Goal: Communication & Community: Answer question/provide support

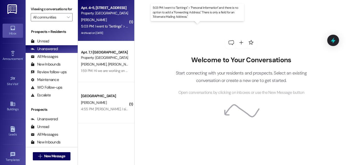
click at [114, 24] on div "5:03 PM: I went to "Settings" > "Personal Information" and there is no option t…" at bounding box center [199, 26] width 236 height 5
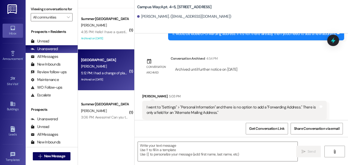
scroll to position [157, 0]
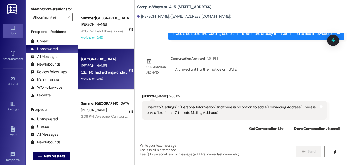
click at [109, 76] on div "Archived on [DATE]" at bounding box center [104, 78] width 48 height 6
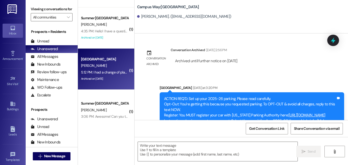
scroll to position [328, 0]
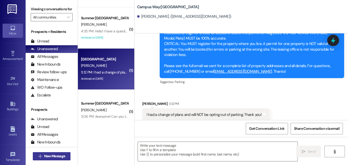
click at [58, 157] on span "New Message" at bounding box center [54, 155] width 21 height 5
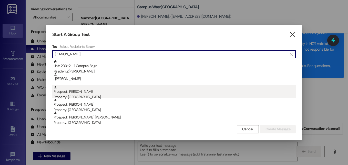
type input "[PERSON_NAME]"
click at [91, 94] on div "Prospect: [PERSON_NAME] Property: [GEOGRAPHIC_DATA]" at bounding box center [175, 92] width 242 height 15
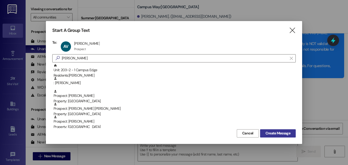
click at [280, 134] on span "Create Message" at bounding box center [277, 132] width 25 height 5
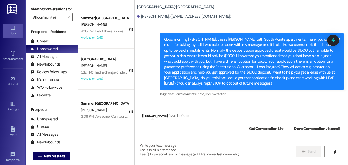
scroll to position [23, 0]
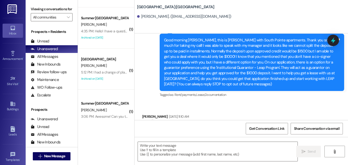
click at [239, 104] on div "Received via SMS [PERSON_NAME] [DATE] 11:10 AM Yes omg tha k you so much! Tags …" at bounding box center [241, 134] width 213 height 64
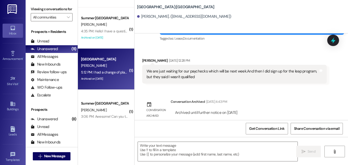
scroll to position [200, 0]
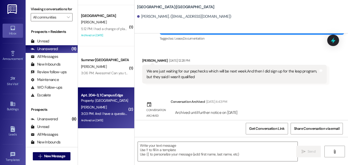
click at [102, 111] on div "3:03 PM: And I have a question if it was possible to move me to the other room.…" at bounding box center [104, 113] width 48 height 6
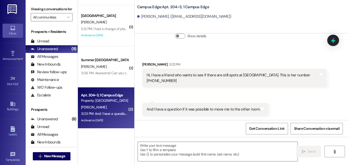
scroll to position [454, 0]
click at [218, 150] on textarea at bounding box center [218, 150] width 160 height 19
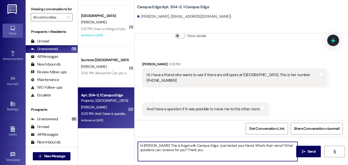
type textarea "Hi [PERSON_NAME]! This is Angel with Campus Edge. I just texted your friend. Wh…"
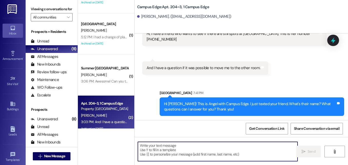
scroll to position [191, 0]
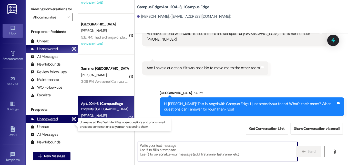
click at [53, 121] on div "Unanswered" at bounding box center [44, 118] width 27 height 5
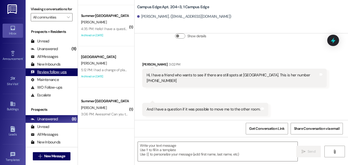
scroll to position [42, 0]
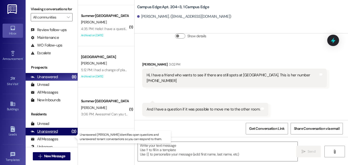
click at [43, 134] on div "Unanswered" at bounding box center [44, 130] width 27 height 5
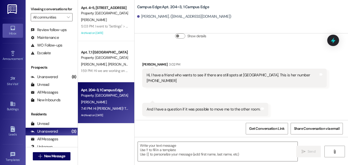
scroll to position [495, 0]
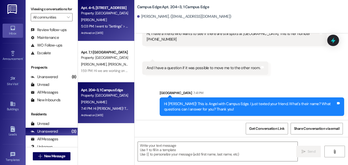
click at [106, 25] on div "5:03 PM: I went to "Settings" > "Personal Information" and there is no option t…" at bounding box center [199, 26] width 236 height 5
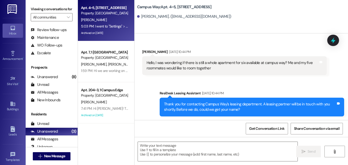
scroll to position [1050, 0]
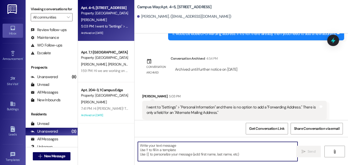
click at [201, 147] on textarea at bounding box center [218, 150] width 160 height 19
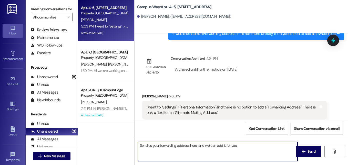
click at [208, 145] on textarea "Send us your forwarding address here, and we' can add it for you." at bounding box center [218, 150] width 160 height 19
type textarea "Send us your forwarding address here, and we can add it for you."
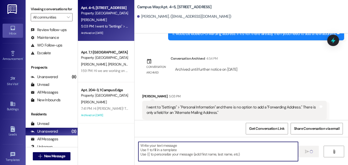
scroll to position [1050, 0]
